Goal: Find specific fact: Find specific fact

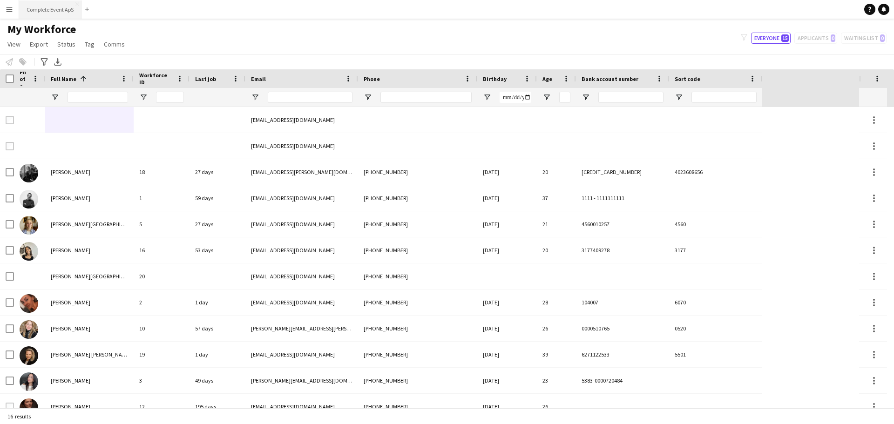
click at [51, 7] on button "Complete Event ApS Close" at bounding box center [50, 9] width 62 height 18
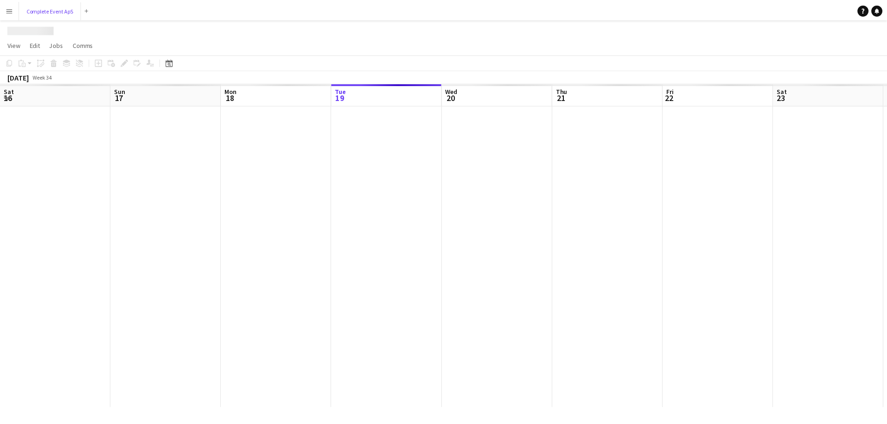
scroll to position [0, 222]
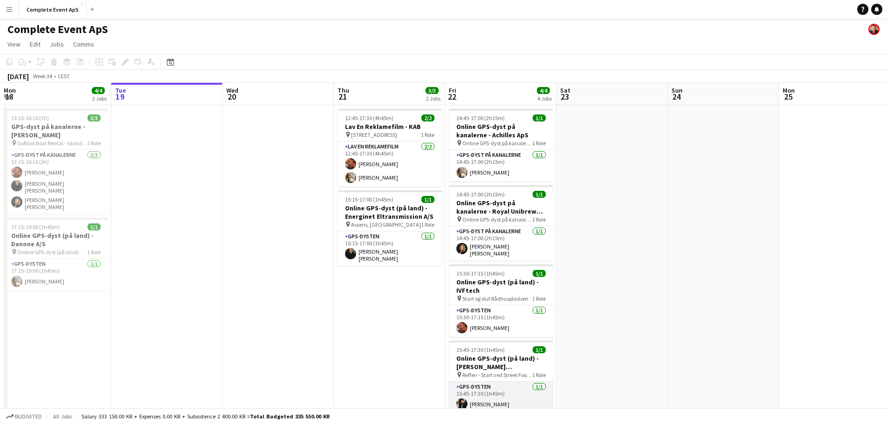
click at [474, 394] on app-card-role "GPS-dysten [DATE] 15:45-17:30 (1h45m) [PERSON_NAME]" at bounding box center [501, 398] width 104 height 32
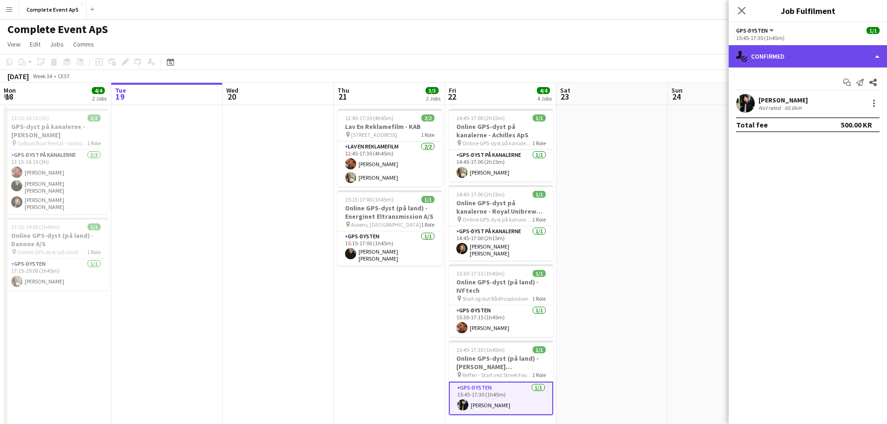
click at [766, 61] on div "single-neutral-actions-check-2 Confirmed" at bounding box center [807, 56] width 158 height 22
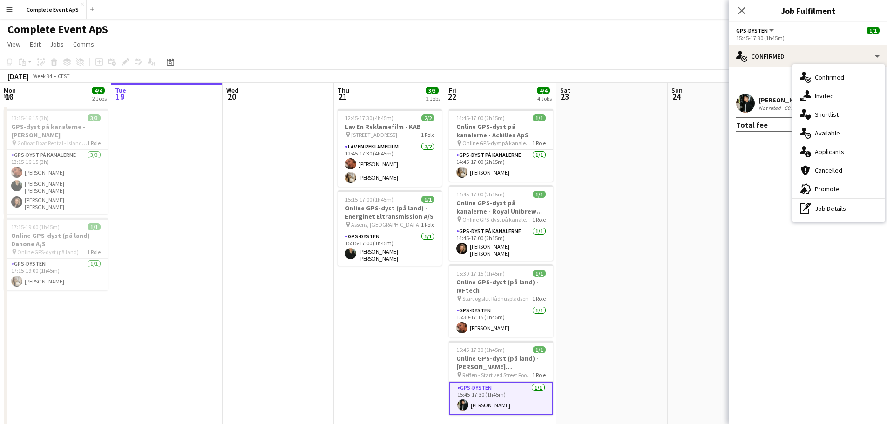
click at [771, 106] on div "Not rated" at bounding box center [770, 107] width 24 height 7
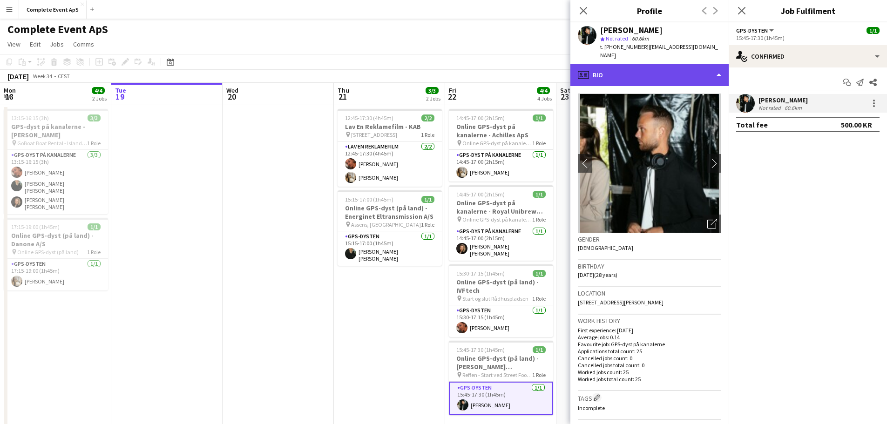
click at [629, 69] on div "profile Bio" at bounding box center [649, 75] width 158 height 22
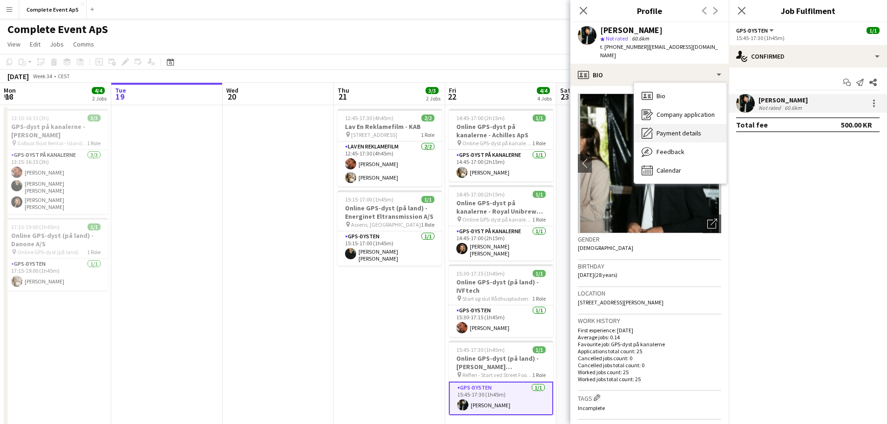
click at [672, 129] on span "Payment details" at bounding box center [678, 133] width 45 height 8
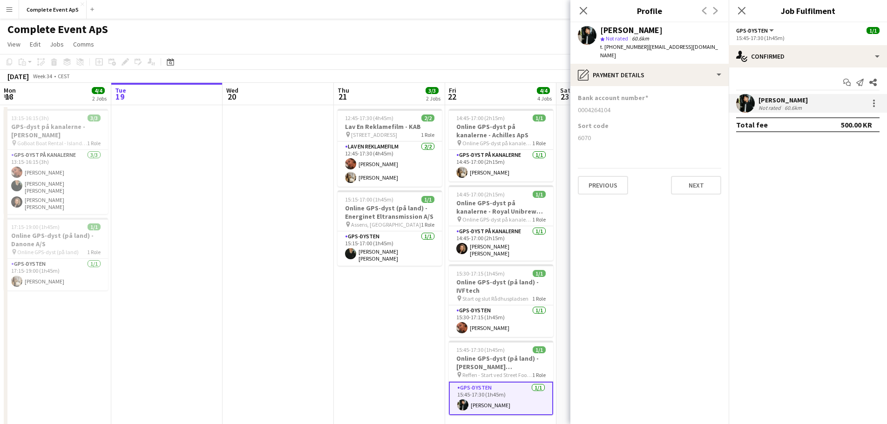
click at [597, 106] on div "0004264104" at bounding box center [649, 110] width 143 height 8
copy div "0004264104"
click at [583, 134] on div "6070" at bounding box center [649, 138] width 143 height 8
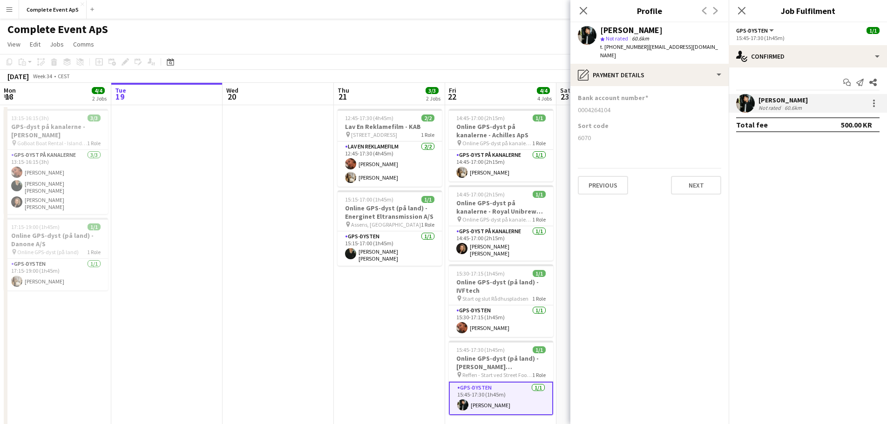
copy div "6070"
click at [269, 219] on app-date-cell at bounding box center [277, 268] width 111 height 327
